Goal: Task Accomplishment & Management: Complete application form

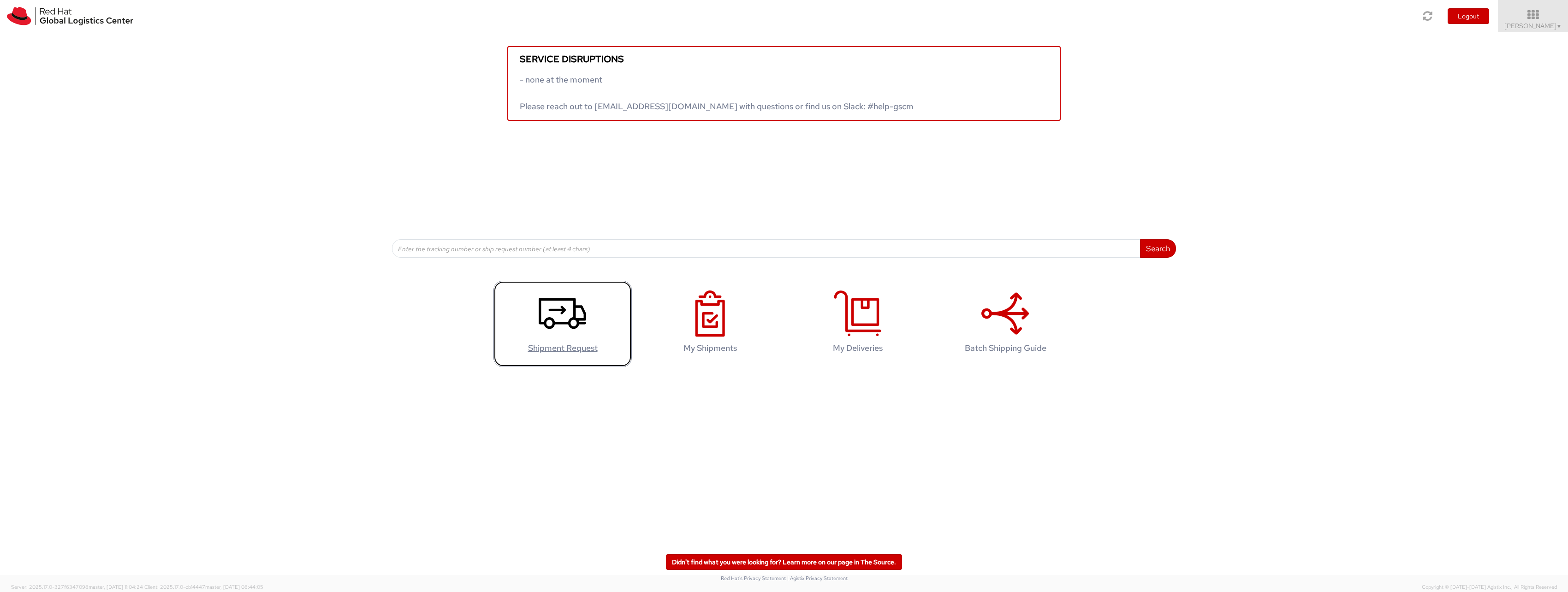
click at [561, 338] on agx-glyph at bounding box center [562, 334] width 47 height 9
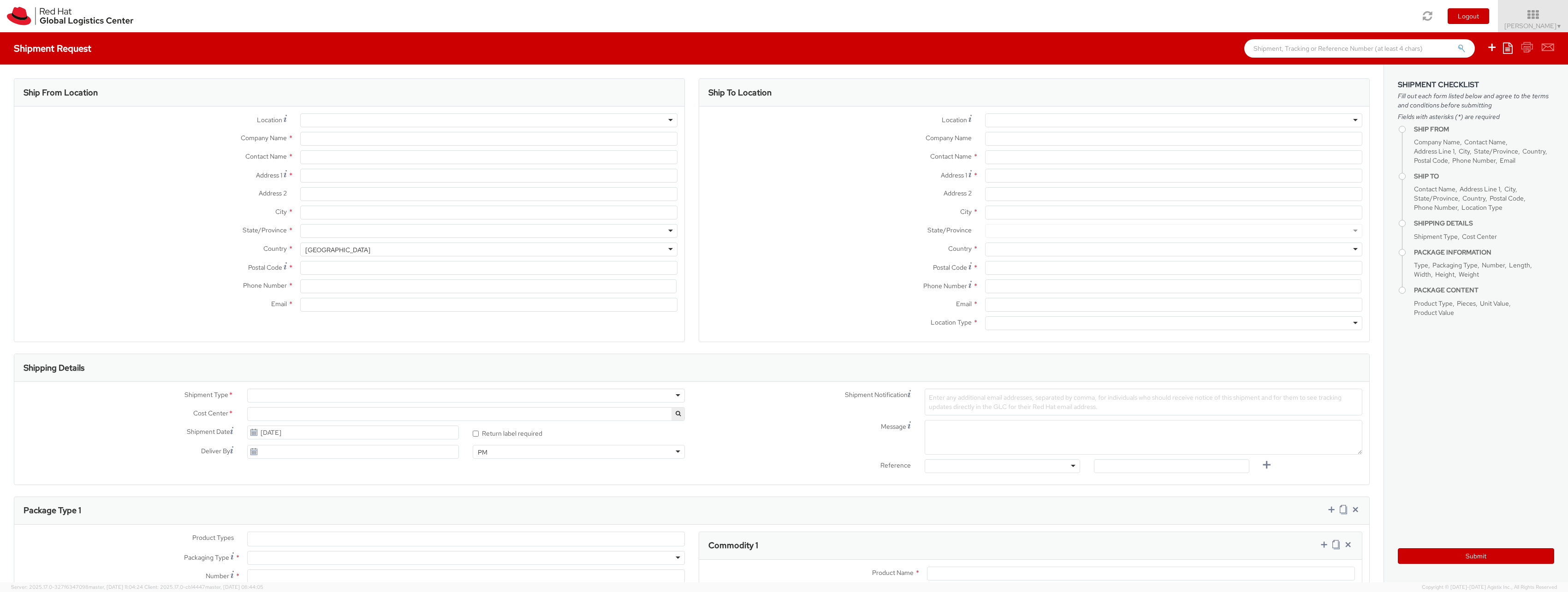
select select "706"
select select
type input "Red Hat"
type input "[PERSON_NAME]"
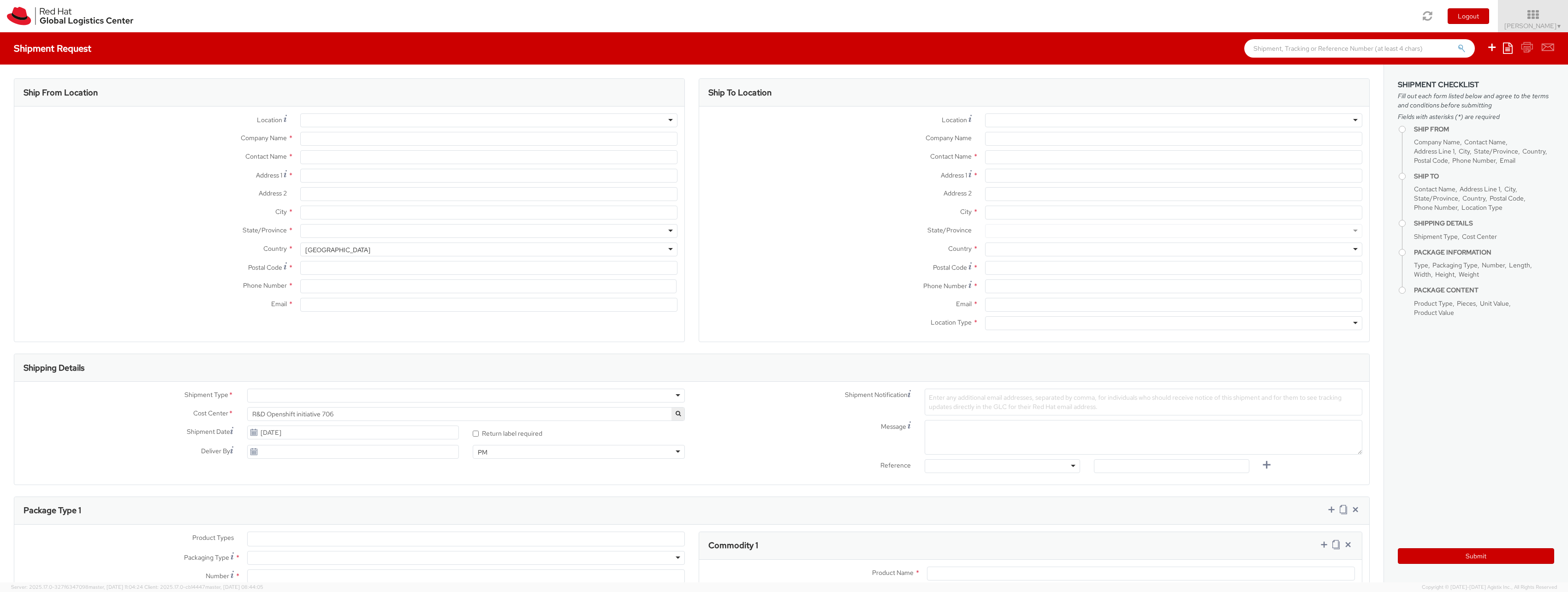
type input "[EMAIL_ADDRESS][DOMAIN_NAME]"
click at [351, 181] on input "Address 1 *" at bounding box center [489, 176] width 377 height 14
type input "[STREET_ADDRESS]"
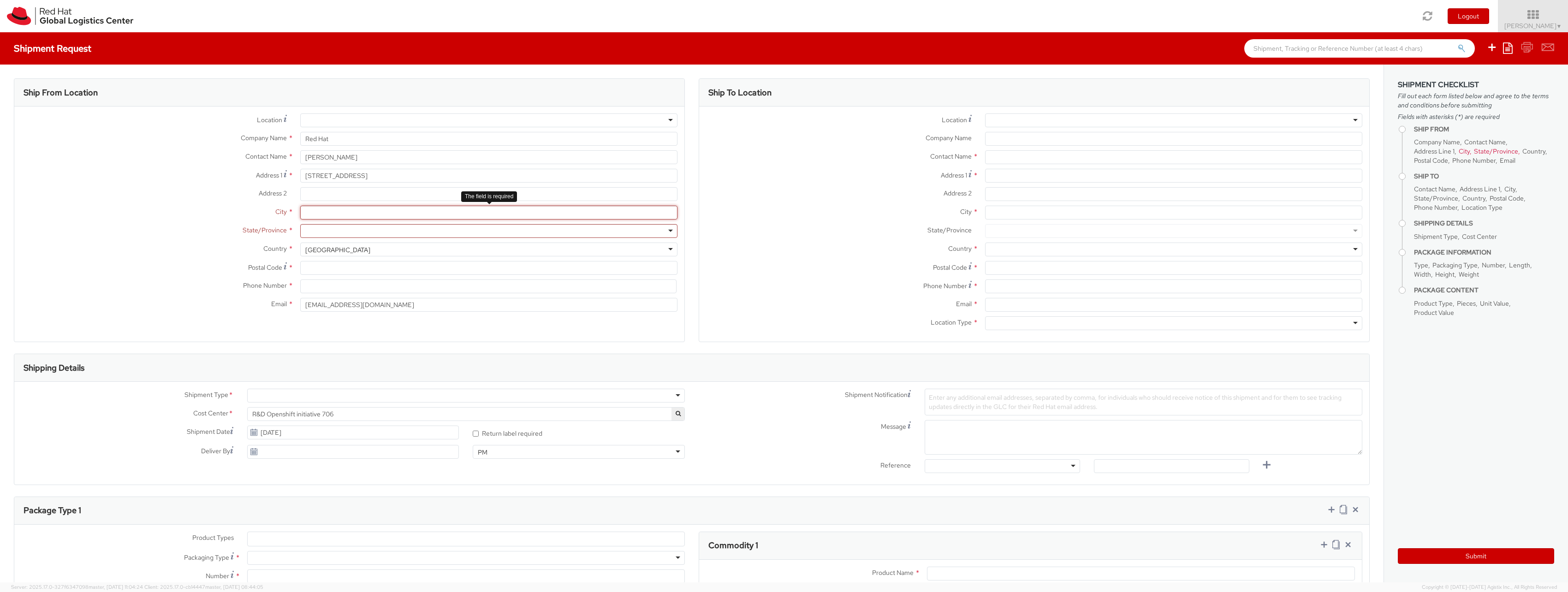
click at [306, 212] on input "City *" at bounding box center [489, 212] width 377 height 14
type input "[GEOGRAPHIC_DATA]"
click at [355, 250] on div "[GEOGRAPHIC_DATA]" at bounding box center [489, 250] width 377 height 14
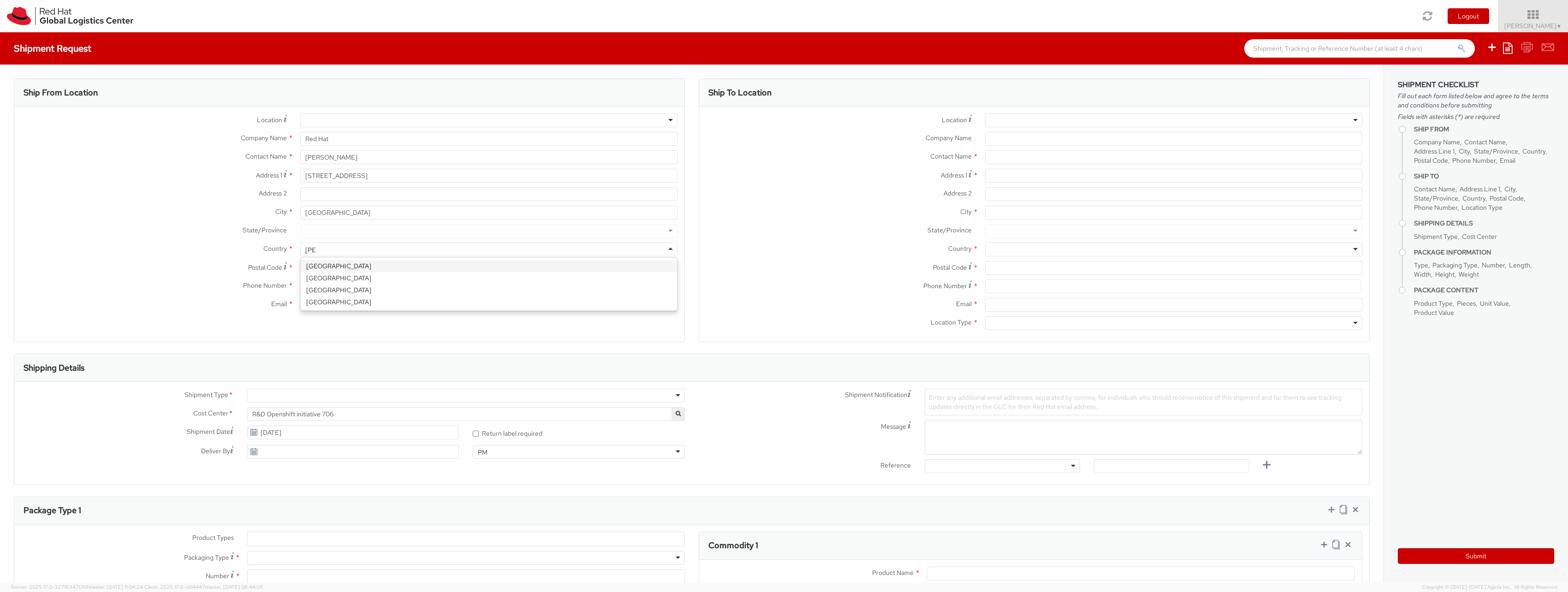
type input "[GEOGRAPHIC_DATA]"
select select "CM"
select select "KGS"
click at [347, 267] on div "Location * [GEOGRAPHIC_DATA] - [GEOGRAPHIC_DATA] - [GEOGRAPHIC_DATA] [GEOGRAPHI…" at bounding box center [349, 215] width 670 height 203
click at [352, 236] on div at bounding box center [489, 231] width 377 height 14
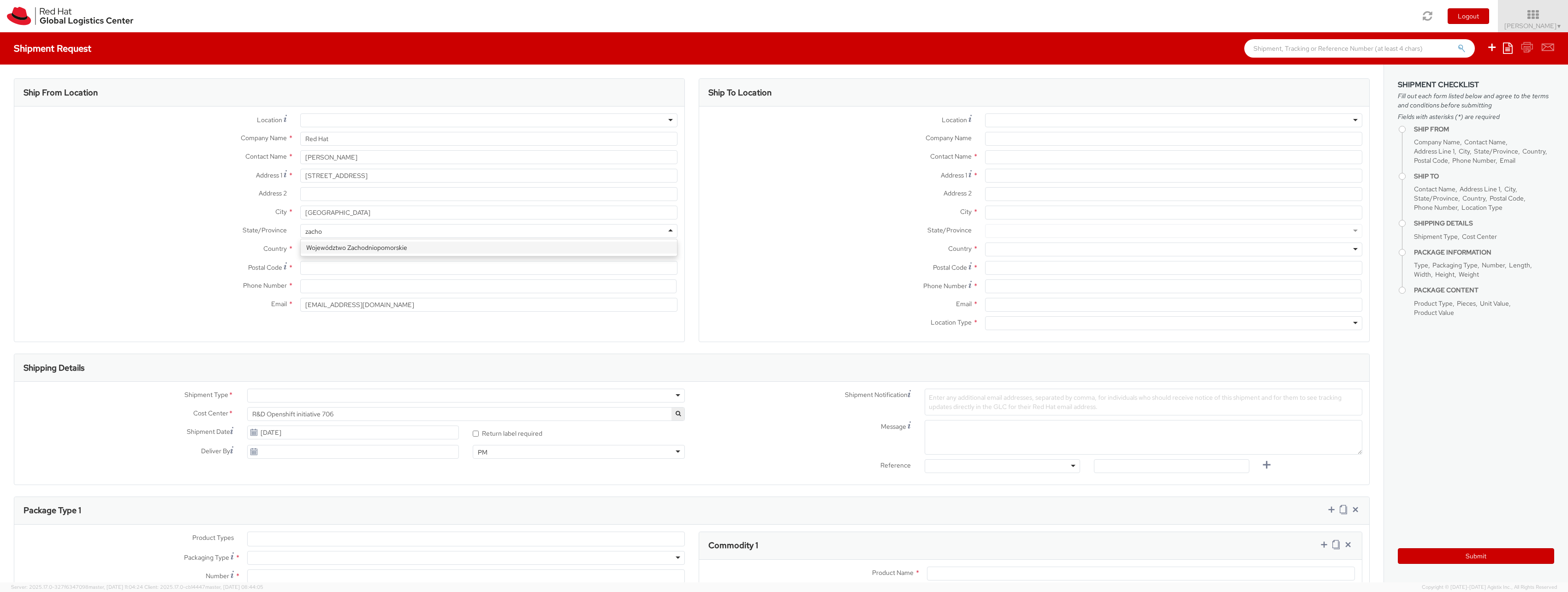
type input "zachod"
click at [350, 252] on div "Location * [GEOGRAPHIC_DATA] - [GEOGRAPHIC_DATA] - [GEOGRAPHIC_DATA] [GEOGRAPHI…" at bounding box center [349, 215] width 670 height 203
click at [347, 270] on input "Postal Code *" at bounding box center [489, 268] width 377 height 14
type input "70-531"
type input "690665562"
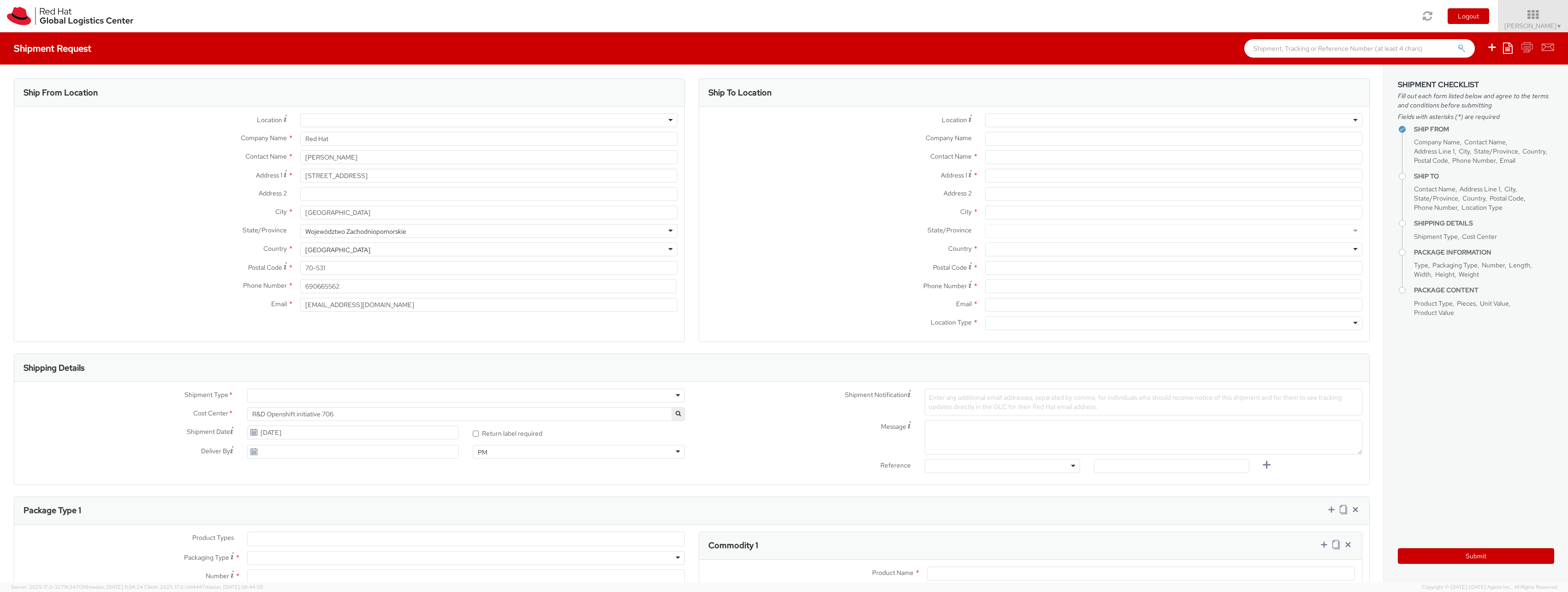
click at [800, 208] on label "City *" at bounding box center [838, 211] width 279 height 12
click at [985, 208] on input "City *" at bounding box center [1173, 212] width 377 height 14
click at [1033, 155] on input "text" at bounding box center [1173, 157] width 377 height 14
click at [1040, 122] on div at bounding box center [1173, 120] width 377 height 14
type input "[GEOGRAPHIC_DATA]"
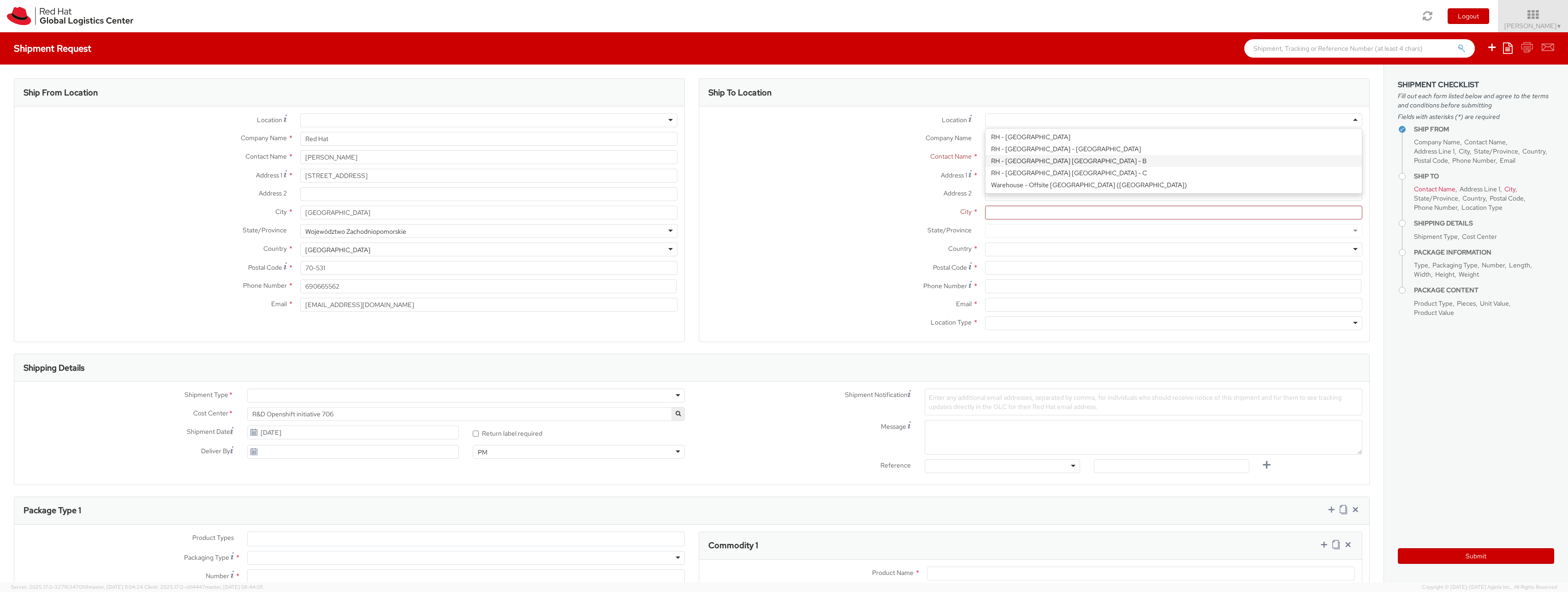
type input "Red Hat Czech s.r.o."
type input "Purkynova 647/111"
type input "[GEOGRAPHIC_DATA]"
type input "621 00"
type input "420 532 294 555"
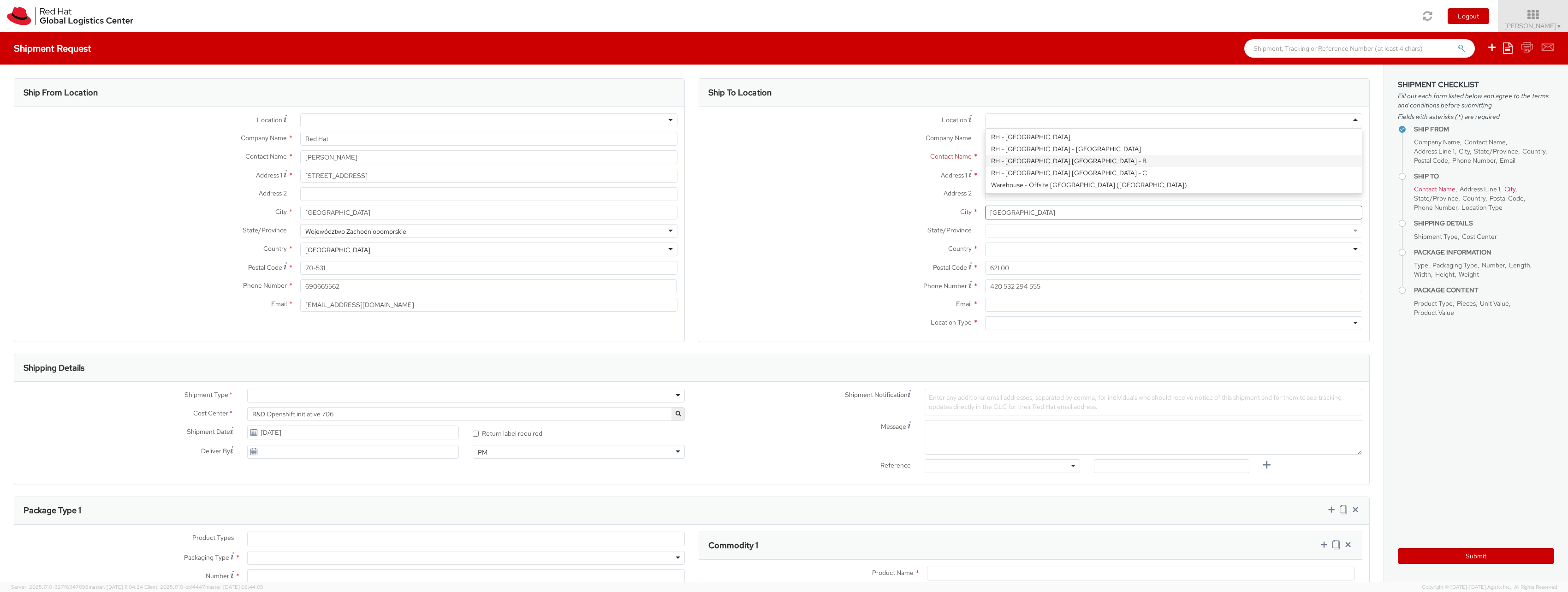
click at [1131, 158] on div "Location * [GEOGRAPHIC_DATA] - [GEOGRAPHIC_DATA] [GEOGRAPHIC_DATA] - [GEOGRAPHI…" at bounding box center [1034, 223] width 670 height 221
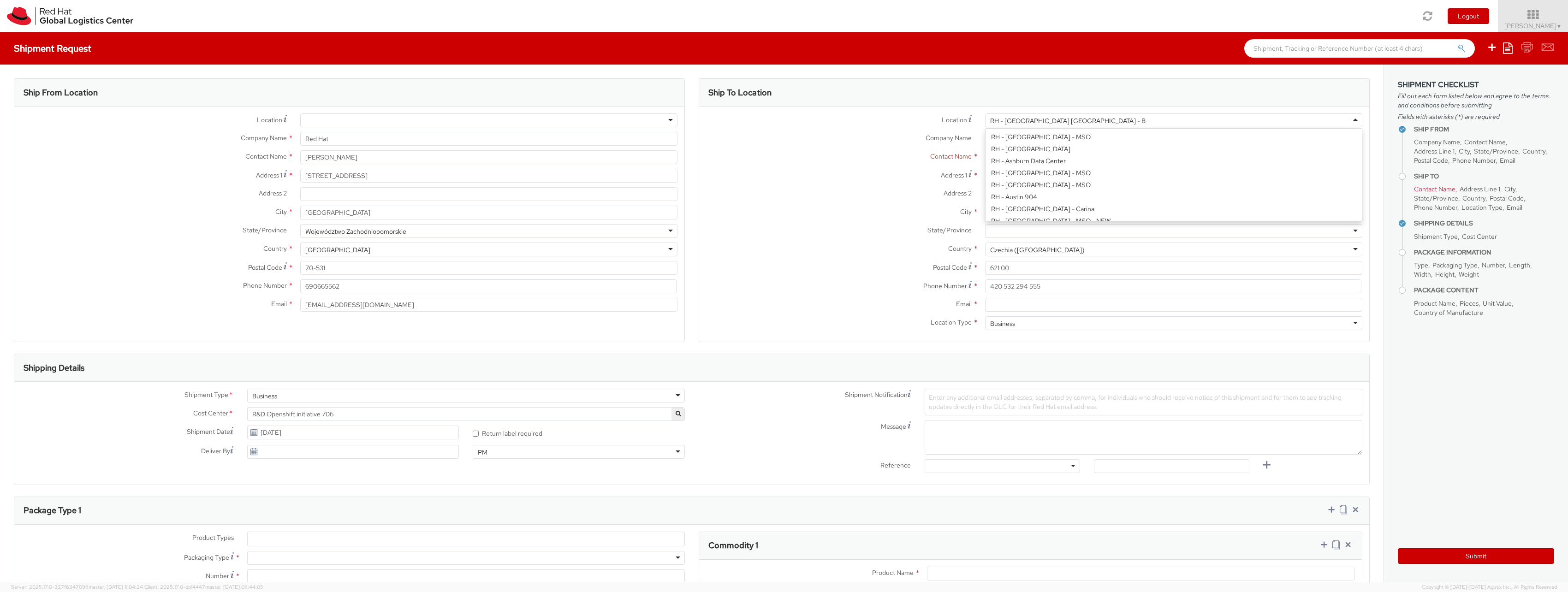
click at [1092, 123] on div "RH - [GEOGRAPHIC_DATA] [GEOGRAPHIC_DATA] - B" at bounding box center [1173, 120] width 377 height 14
click at [1063, 209] on div "Location * [GEOGRAPHIC_DATA] - [GEOGRAPHIC_DATA] [GEOGRAPHIC_DATA] - [GEOGRAPHI…" at bounding box center [1034, 223] width 670 height 221
click at [1105, 124] on div "RH - [GEOGRAPHIC_DATA] [GEOGRAPHIC_DATA] - C" at bounding box center [1173, 120] width 377 height 14
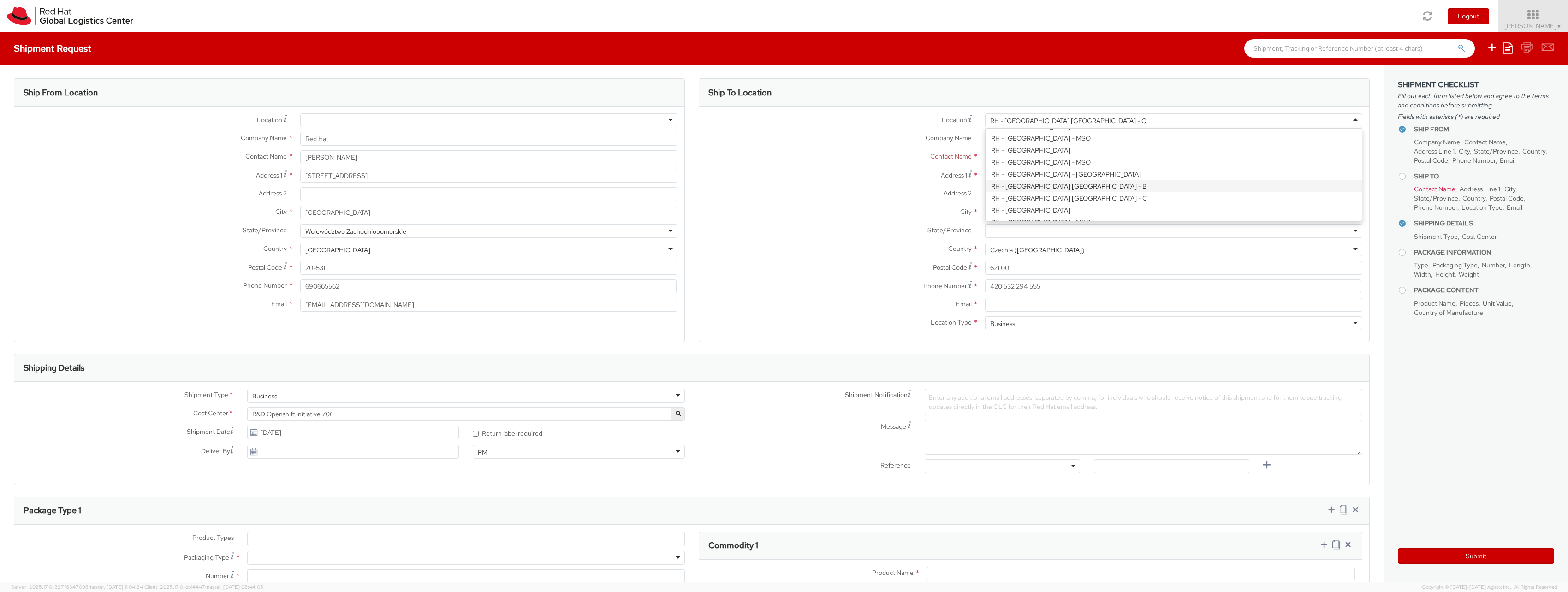
type input "Purkynova 647/111"
click at [1074, 186] on div "Location * [GEOGRAPHIC_DATA] - [GEOGRAPHIC_DATA] [GEOGRAPHIC_DATA] - [GEOGRAPHI…" at bounding box center [1034, 223] width 670 height 221
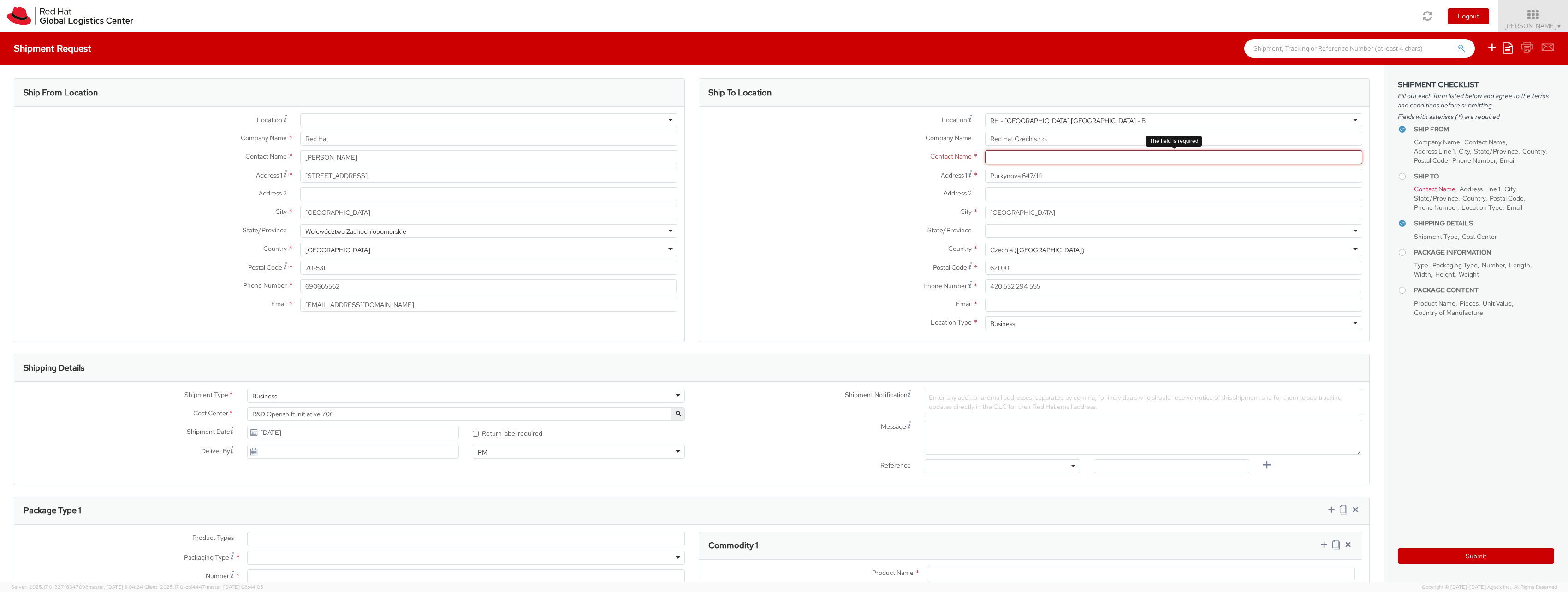
click at [1045, 154] on input "text" at bounding box center [1173, 157] width 377 height 14
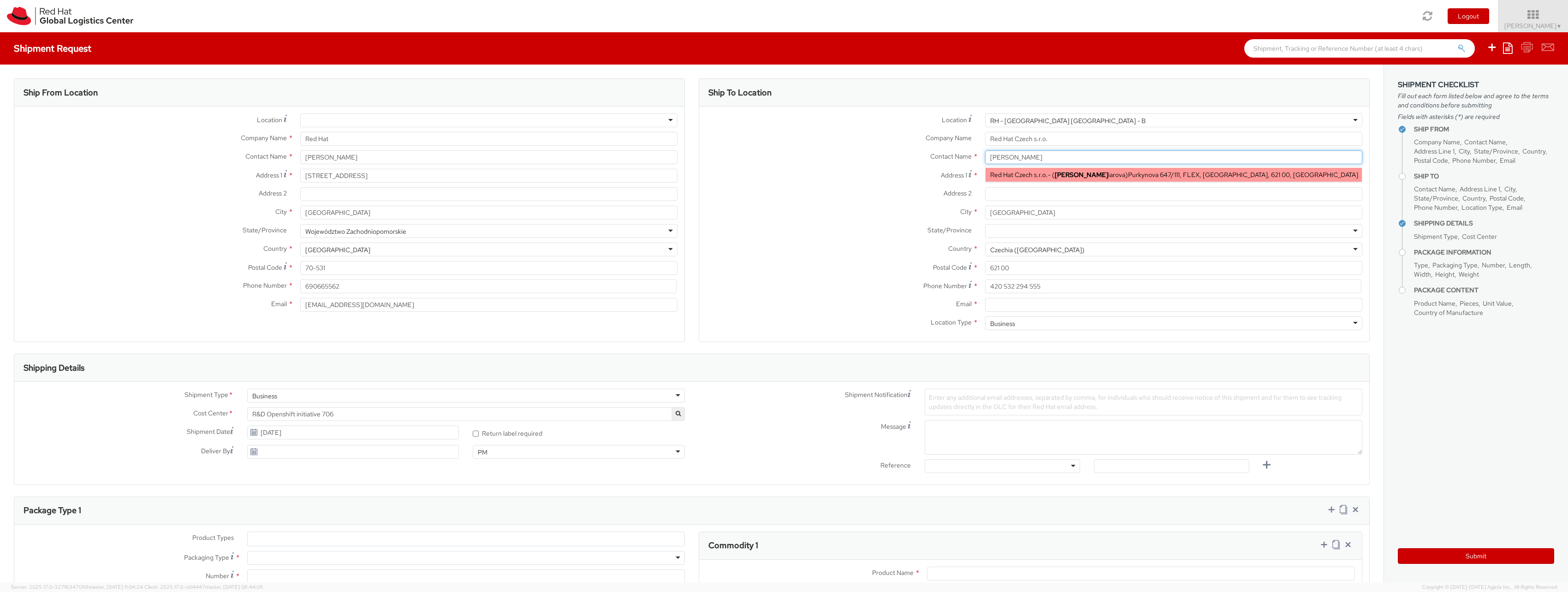
click at [1128, 174] on span "Purkynova 647/111, FLEX, [GEOGRAPHIC_DATA], 621 00, [GEOGRAPHIC_DATA]" at bounding box center [1243, 174] width 230 height 9
type input "[PERSON_NAME]"
type input "[EMAIL_ADDRESS][DOMAIN_NAME]"
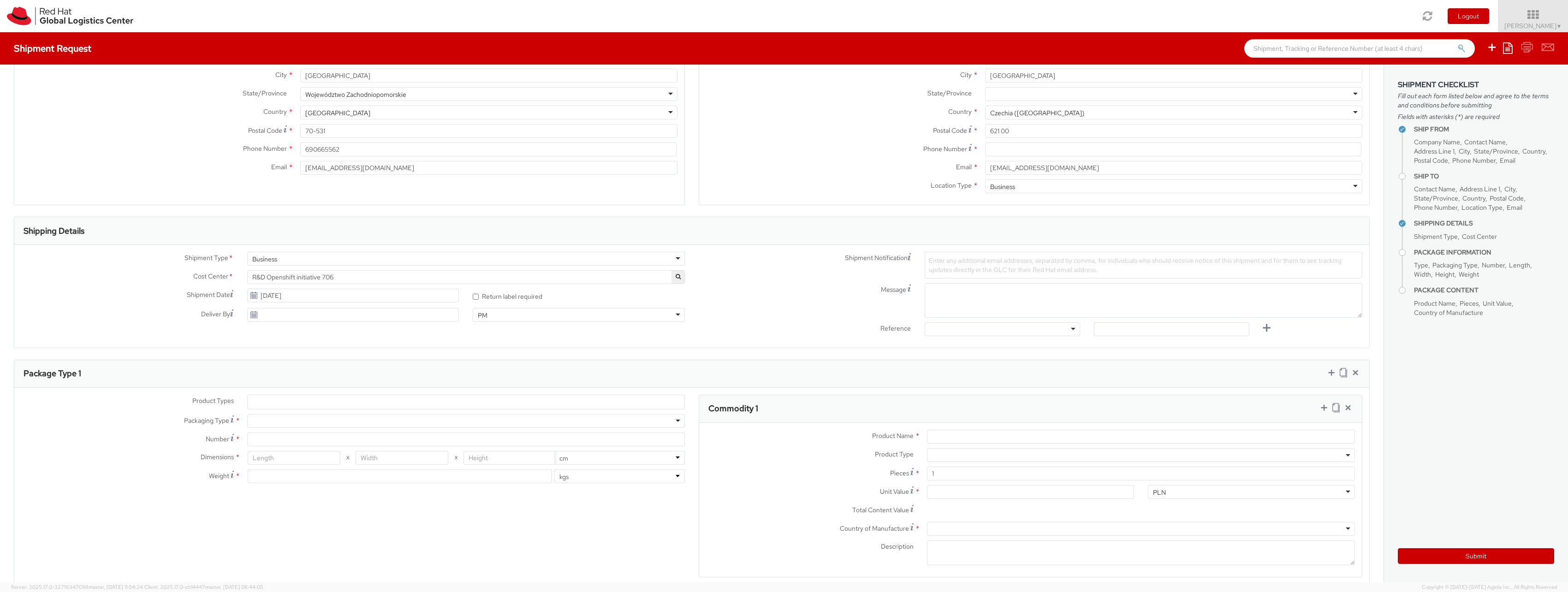
scroll to position [193, 0]
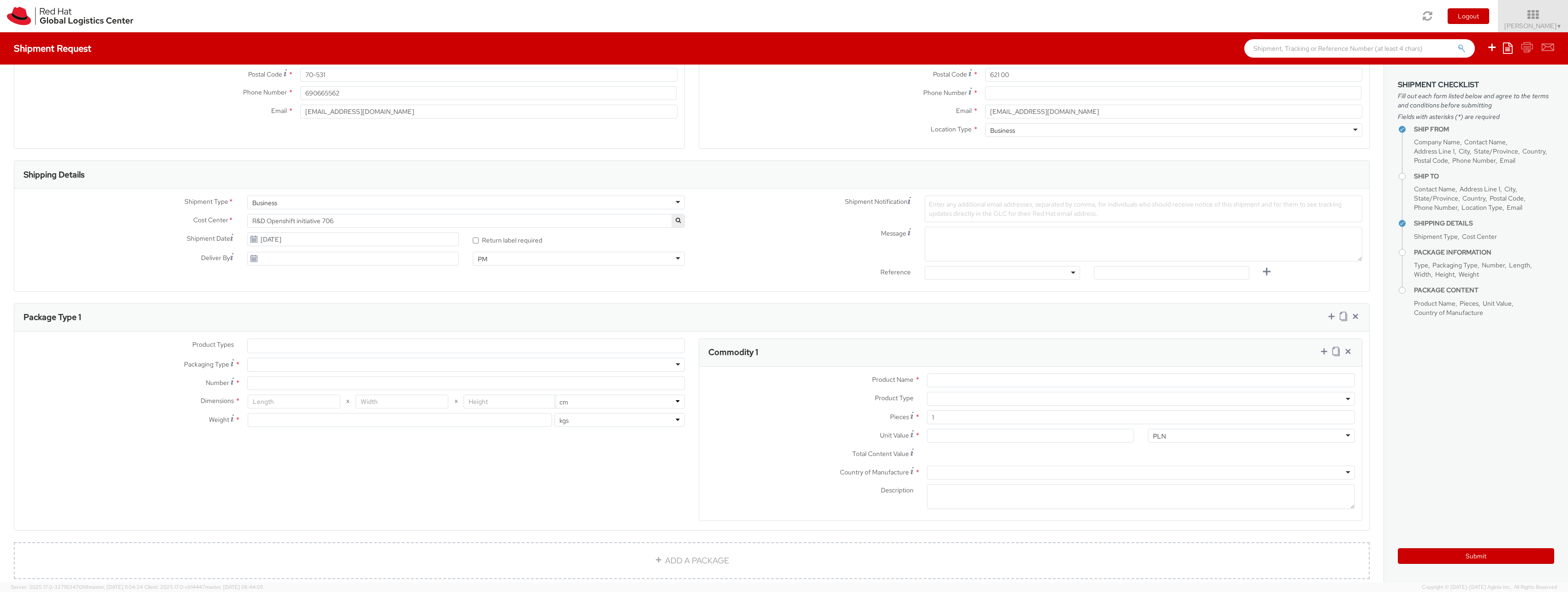
type input "[PERSON_NAME]"
click at [323, 369] on div at bounding box center [466, 364] width 437 height 14
type input "1"
type input "24.13"
type input "31.75"
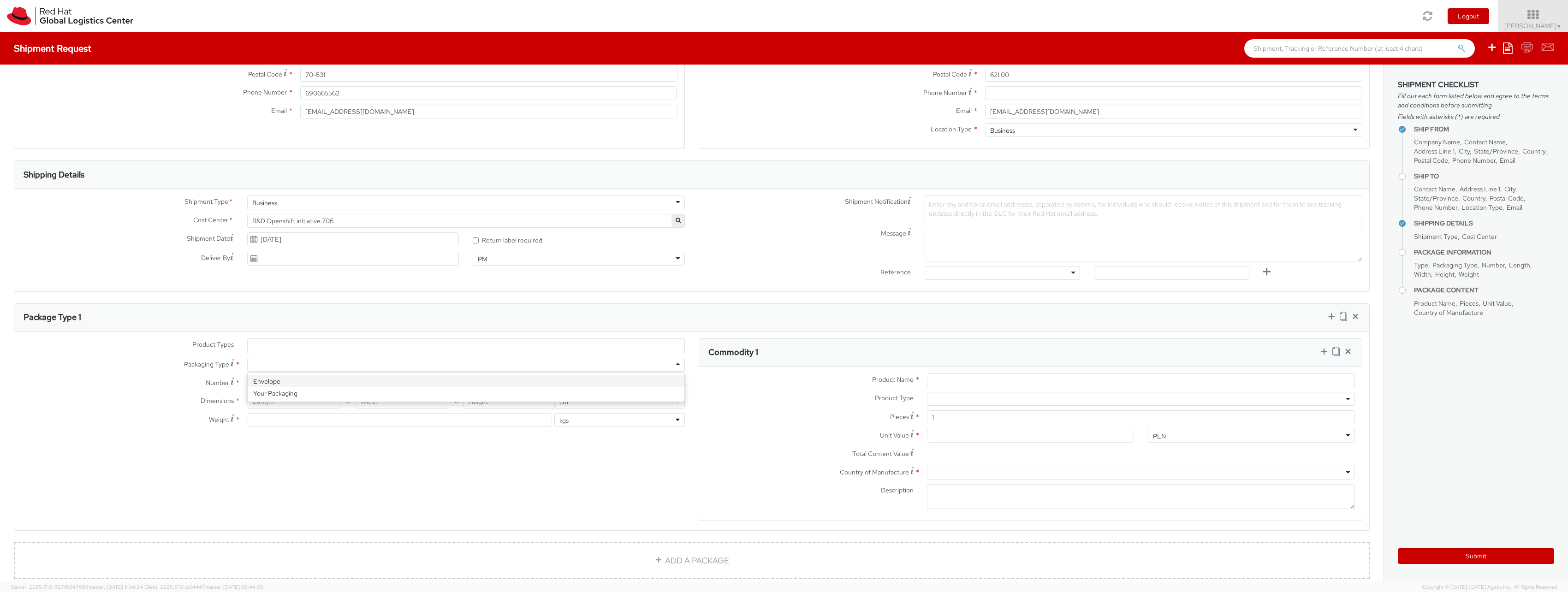
type input "0.64"
type input "0.5"
click at [319, 379] on div "Product Types * Documents Docking Station Laptop Monitor Other Hardware Server …" at bounding box center [353, 387] width 678 height 98
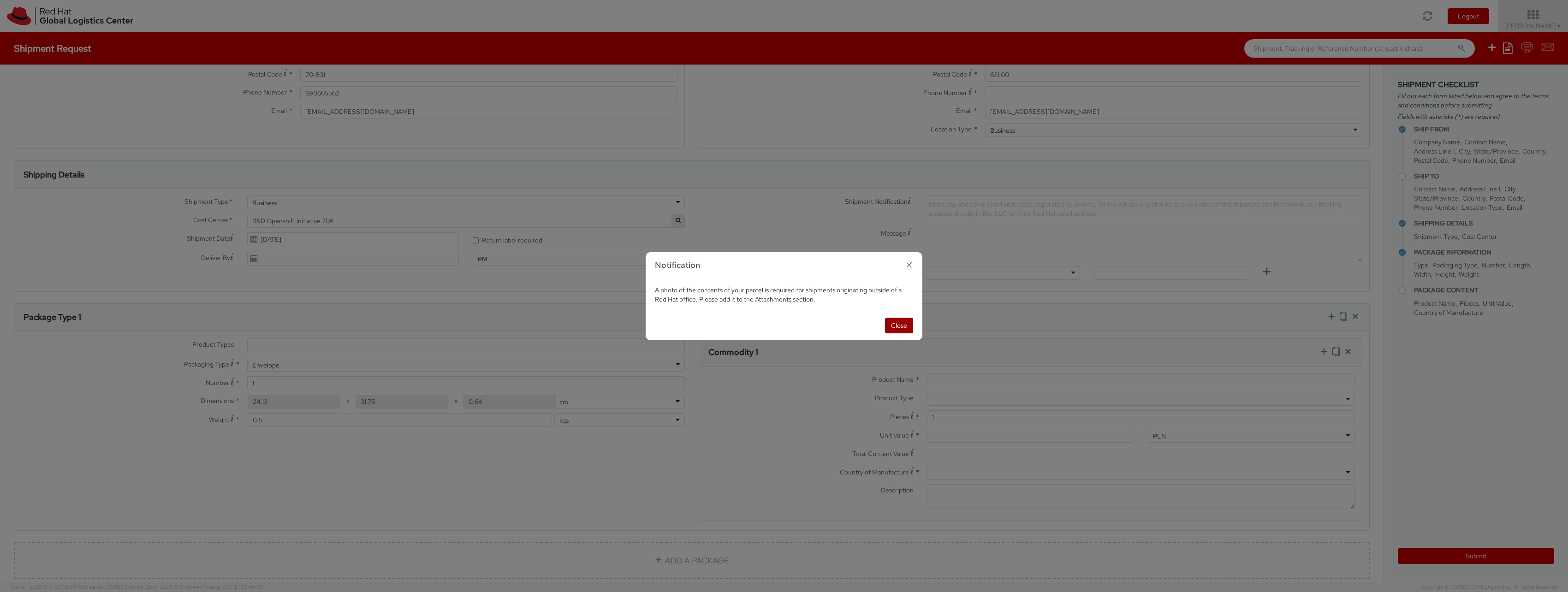
click at [903, 327] on button "Close" at bounding box center [899, 325] width 28 height 15
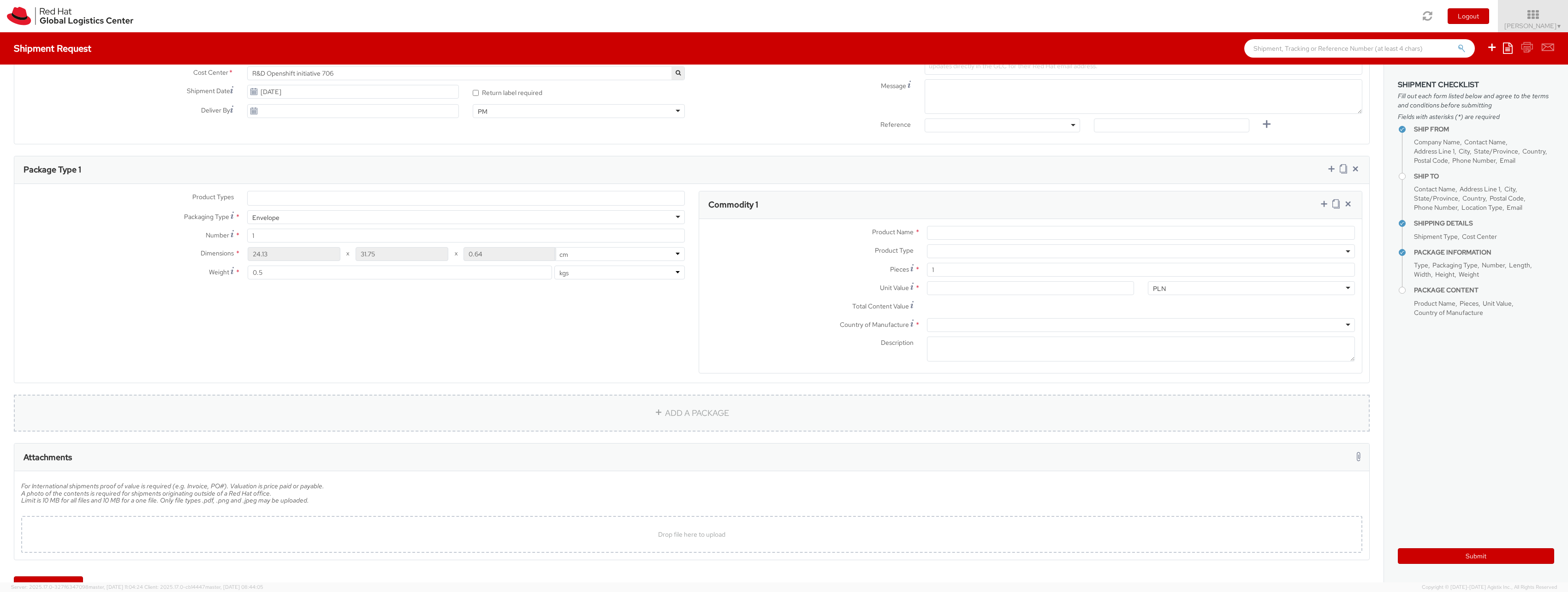
scroll to position [342, 0]
click at [1007, 230] on input "Product Name *" at bounding box center [1141, 231] width 428 height 14
type input "Contract amendment"
click at [985, 291] on input "Unit Value *" at bounding box center [1030, 286] width 207 height 14
type input "1.00"
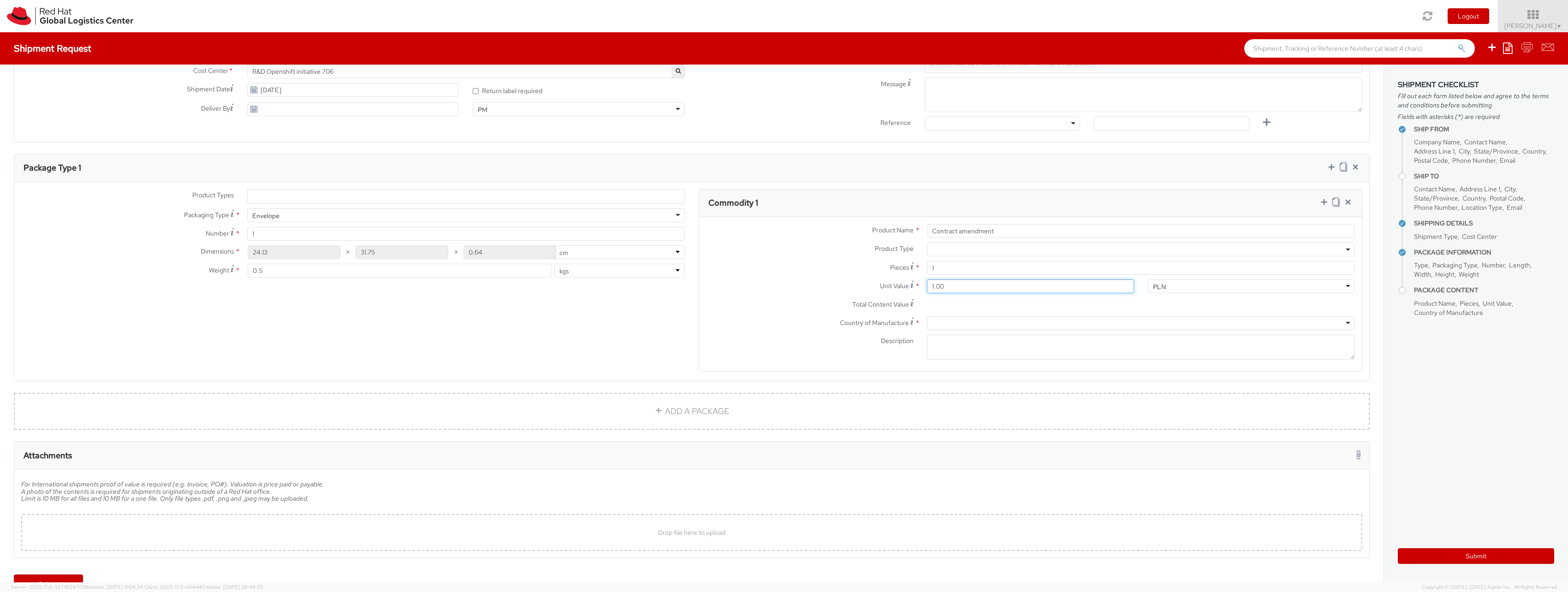
type input "1.00"
click at [802, 331] on div "Country of Manufacture * [GEOGRAPHIC_DATA] [GEOGRAPHIC_DATA] [GEOGRAPHIC_DATA] …" at bounding box center [1030, 325] width 663 height 19
click at [962, 319] on div at bounding box center [1141, 323] width 428 height 14
type input "[PERSON_NAME]"
click at [983, 339] on div "Country of Manufacture * [GEOGRAPHIC_DATA] Description *" at bounding box center [1030, 340] width 663 height 48
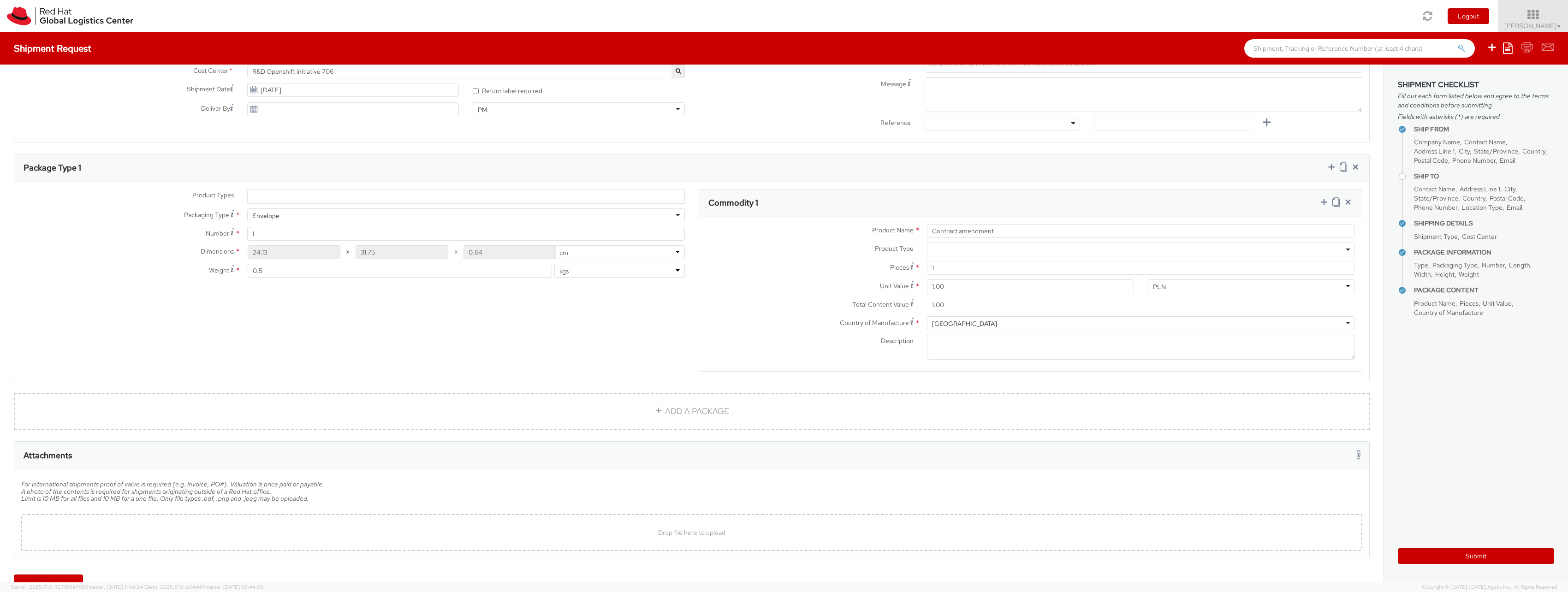
click at [837, 332] on div "Country of Manufacture * [GEOGRAPHIC_DATA] [GEOGRAPHIC_DATA] [GEOGRAPHIC_DATA] …" at bounding box center [1030, 325] width 663 height 19
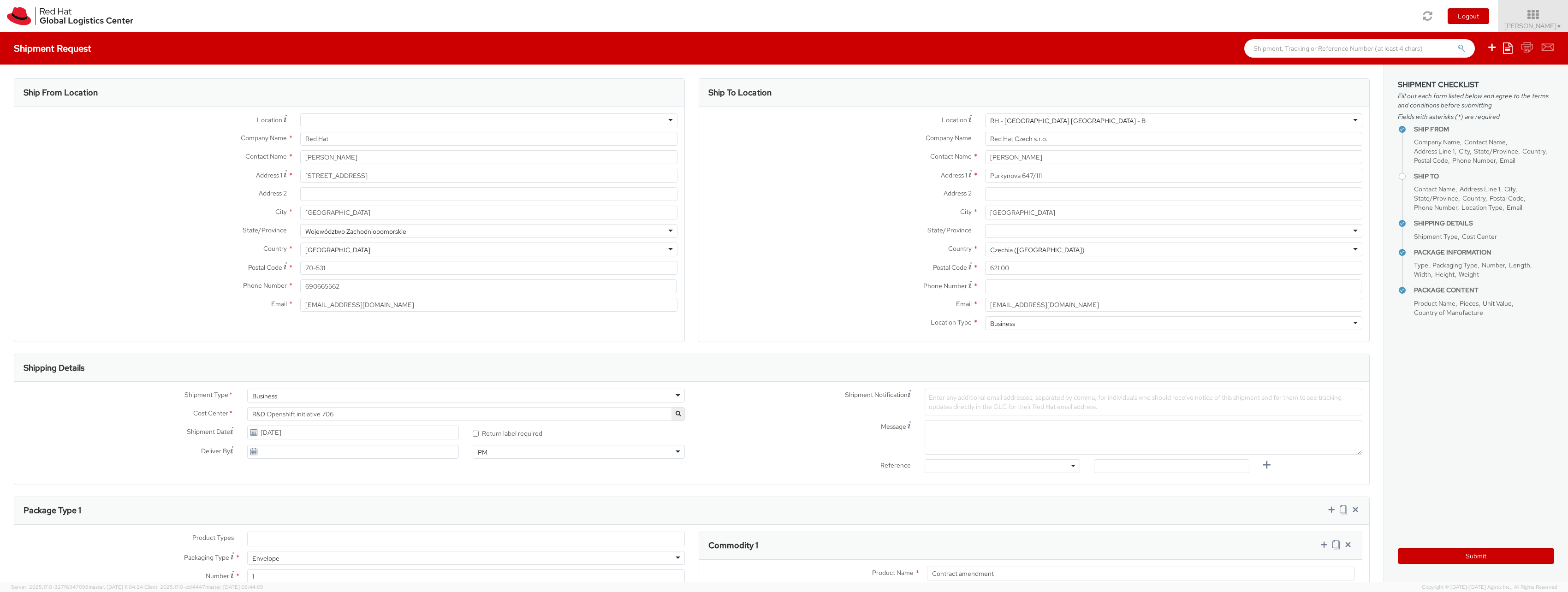
scroll to position [367, 0]
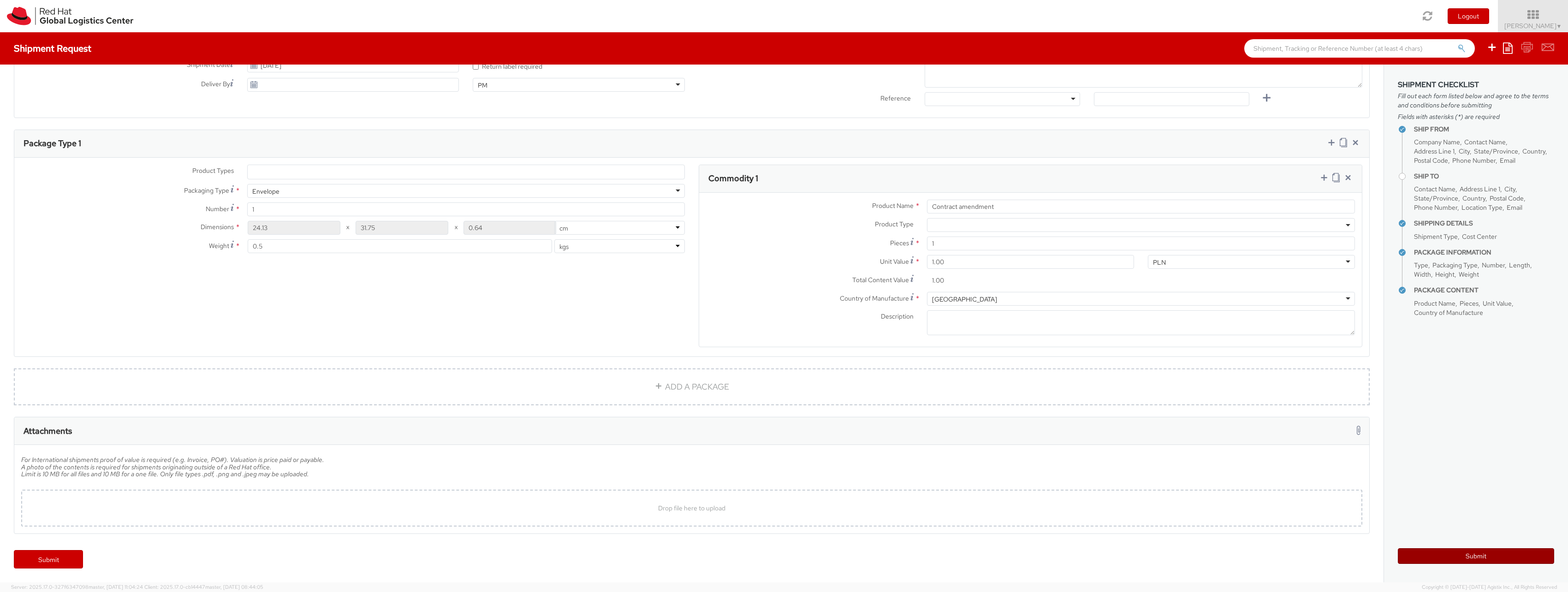
click at [1484, 556] on button "Submit" at bounding box center [1476, 556] width 157 height 15
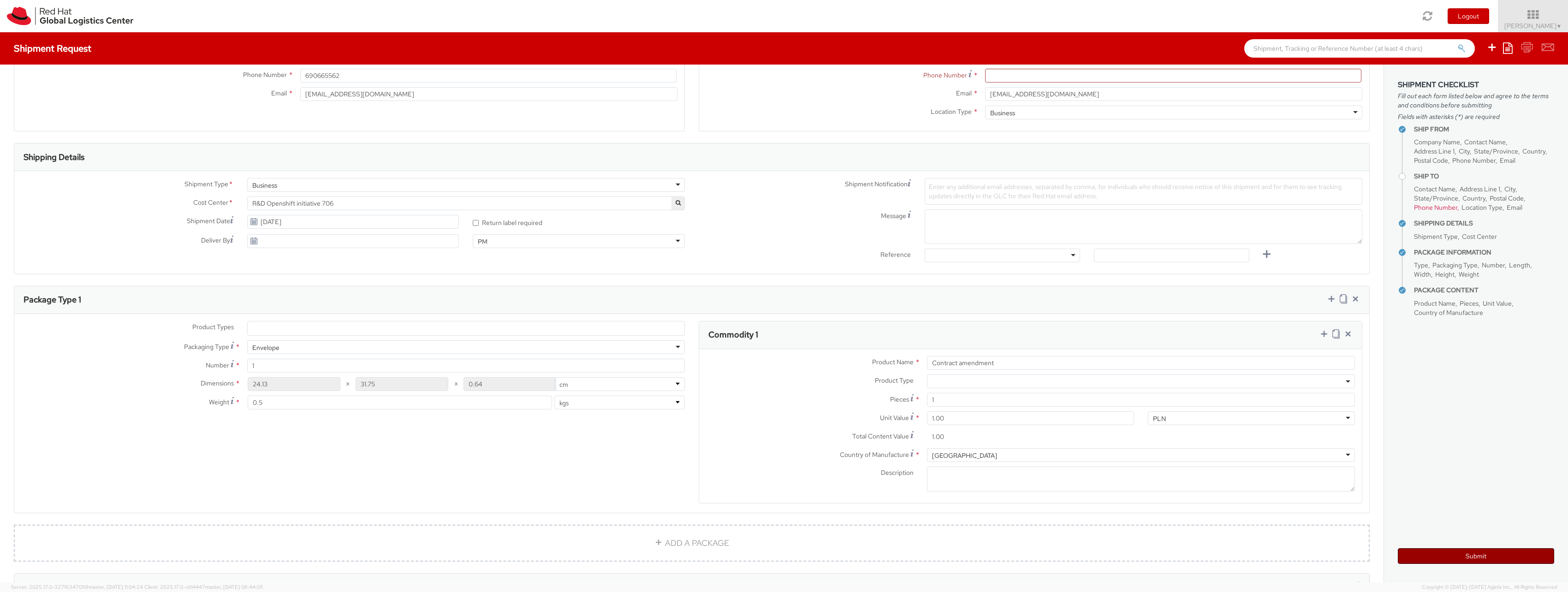
scroll to position [68, 0]
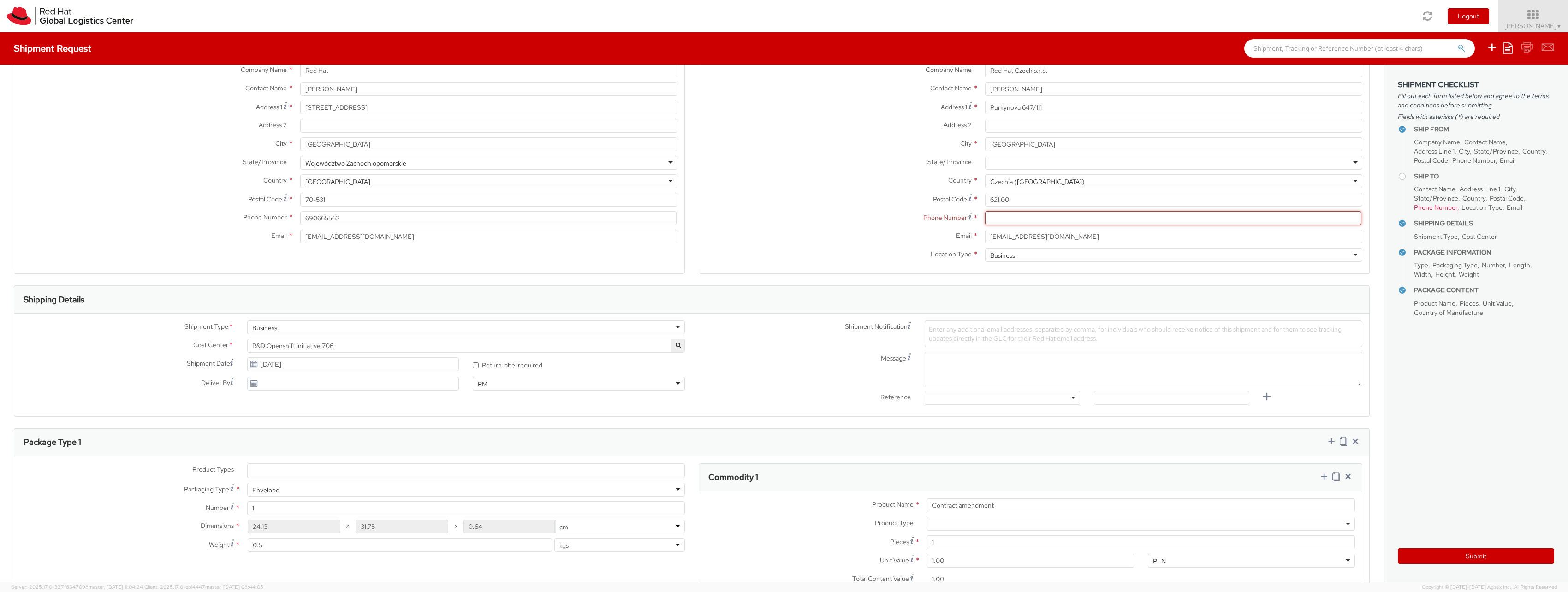
click at [1032, 215] on input at bounding box center [1173, 218] width 376 height 14
paste input "[PHONE_NUMBER]"
type input "[PHONE_NUMBER]"
click at [1508, 553] on button "Submit" at bounding box center [1476, 556] width 157 height 15
